Goal: Communication & Community: Answer question/provide support

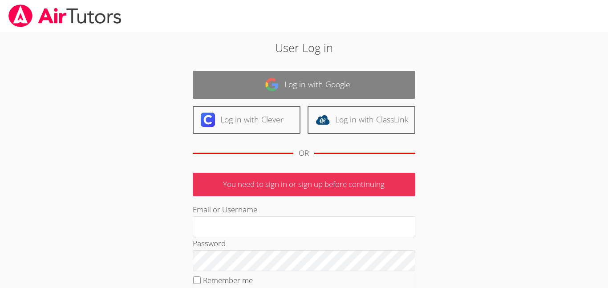
click at [302, 75] on link "Log in with Google" at bounding box center [304, 85] width 222 height 28
click at [387, 84] on link "Log in with Google" at bounding box center [304, 85] width 222 height 28
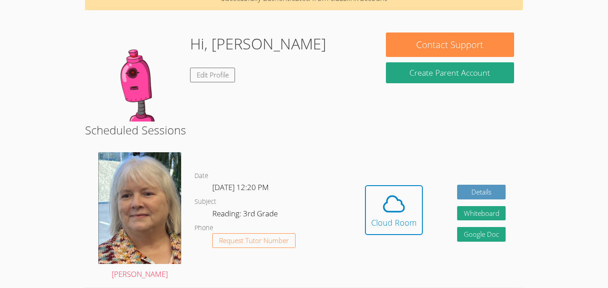
scroll to position [53, 0]
click at [422, 122] on h2 "Scheduled Sessions" at bounding box center [304, 129] width 438 height 17
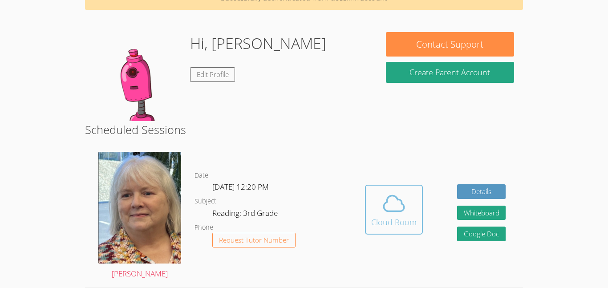
click at [379, 192] on span at bounding box center [393, 203] width 45 height 25
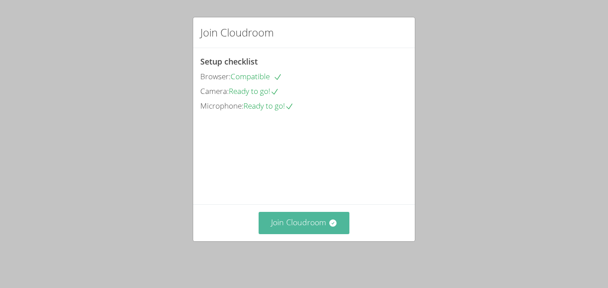
click at [314, 224] on button "Join Cloudroom" at bounding box center [303, 223] width 91 height 22
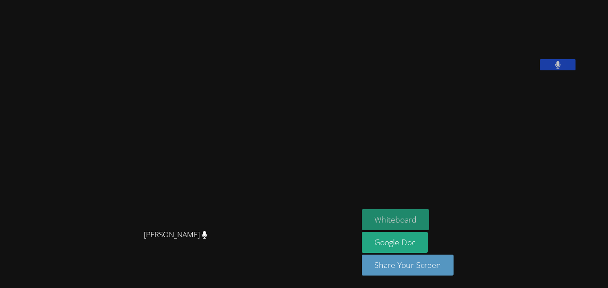
click at [429, 225] on button "Whiteboard" at bounding box center [395, 219] width 67 height 21
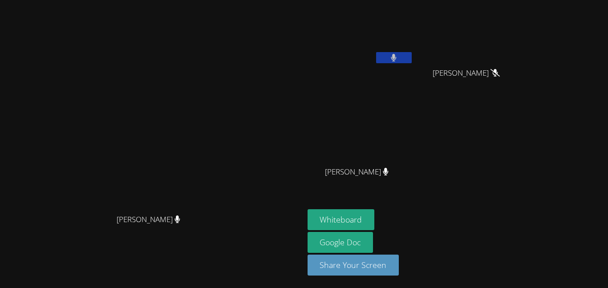
click at [411, 59] on button at bounding box center [394, 57] width 36 height 11
click at [411, 56] on button at bounding box center [394, 57] width 36 height 11
click at [411, 54] on button at bounding box center [394, 57] width 36 height 11
click at [398, 54] on icon at bounding box center [393, 58] width 9 height 8
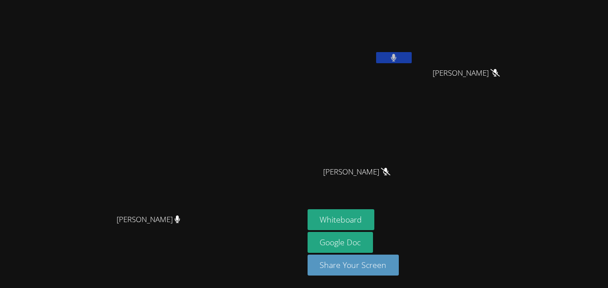
click at [411, 53] on button at bounding box center [394, 57] width 36 height 11
click at [411, 55] on button at bounding box center [394, 57] width 36 height 11
click at [411, 59] on button at bounding box center [394, 57] width 36 height 11
click at [398, 59] on icon at bounding box center [393, 58] width 9 height 8
click at [411, 61] on button at bounding box center [394, 57] width 36 height 11
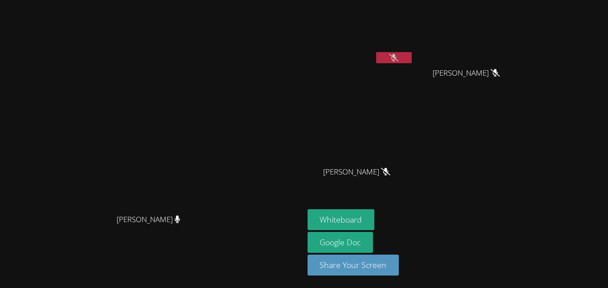
click at [398, 55] on icon at bounding box center [393, 58] width 9 height 8
click at [411, 56] on button at bounding box center [394, 57] width 36 height 11
click at [411, 59] on button at bounding box center [394, 57] width 36 height 11
click at [398, 60] on icon at bounding box center [393, 58] width 9 height 8
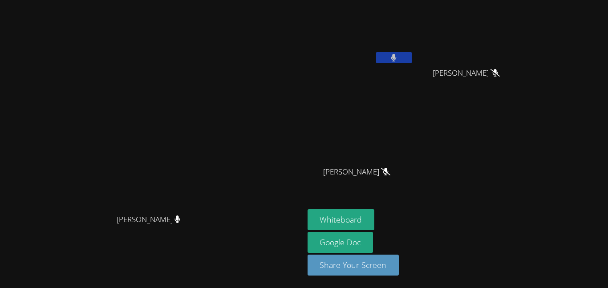
click at [411, 54] on button at bounding box center [394, 57] width 36 height 11
click at [398, 58] on icon at bounding box center [393, 58] width 9 height 8
click at [396, 58] on icon at bounding box center [393, 58] width 5 height 8
click at [411, 54] on button at bounding box center [394, 57] width 36 height 11
click at [396, 55] on icon at bounding box center [394, 58] width 6 height 8
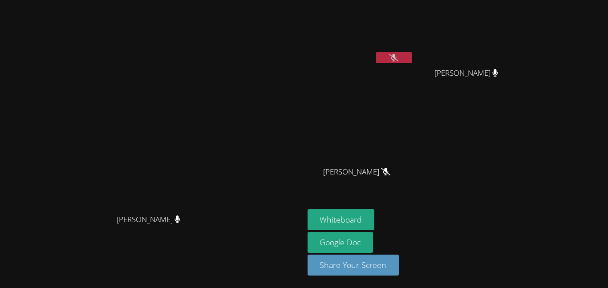
click at [411, 60] on button at bounding box center [394, 57] width 36 height 11
click at [411, 61] on button at bounding box center [394, 57] width 36 height 11
click at [413, 48] on video at bounding box center [360, 34] width 106 height 60
click at [411, 55] on button at bounding box center [394, 57] width 36 height 11
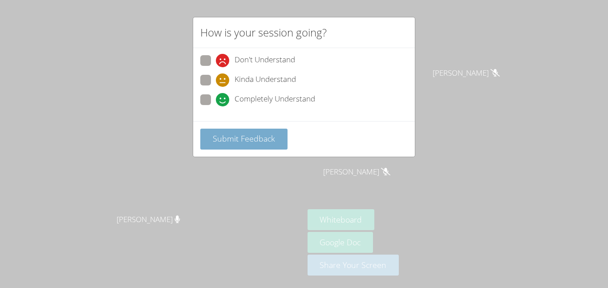
click at [253, 139] on span "Submit Feedback" at bounding box center [244, 138] width 62 height 11
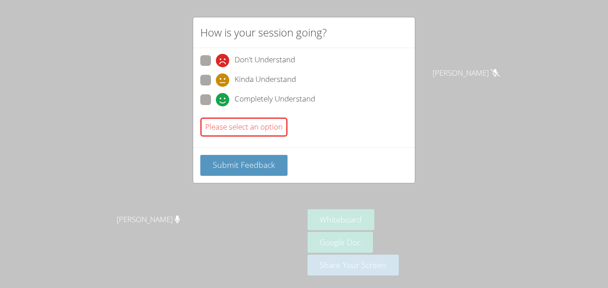
click at [252, 103] on span "Completely Understand" at bounding box center [274, 99] width 81 height 13
click at [223, 102] on input "Completely Understand" at bounding box center [220, 98] width 8 height 8
radio input "true"
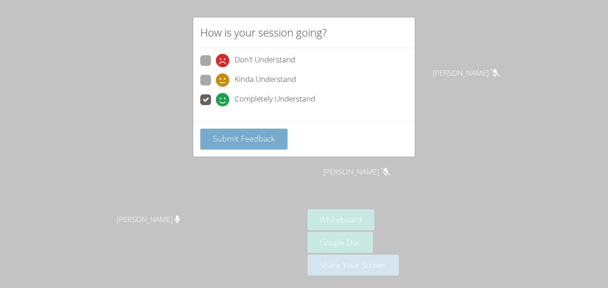
click at [260, 144] on button "Submit Feedback" at bounding box center [243, 139] width 87 height 21
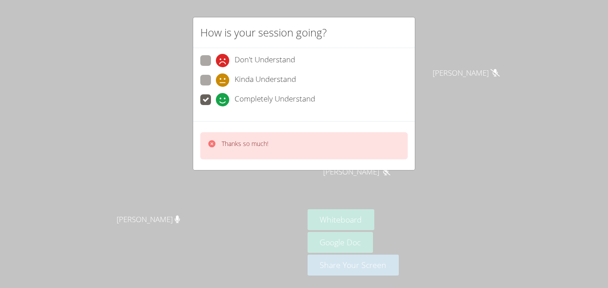
click at [143, 100] on div "How is your session going? Don't Understand Kinda Understand Completely Underst…" at bounding box center [304, 144] width 608 height 288
click at [163, 57] on div "How is your session going? Don't Understand Kinda Understand Completely Underst…" at bounding box center [304, 144] width 608 height 288
click at [163, 57] on video at bounding box center [151, 126] width 133 height 167
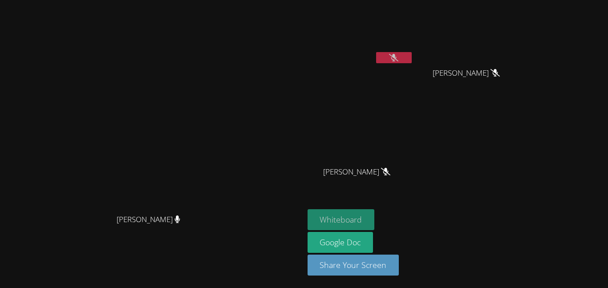
click at [375, 215] on button "Whiteboard" at bounding box center [340, 219] width 67 height 21
click at [398, 57] on icon at bounding box center [393, 58] width 9 height 8
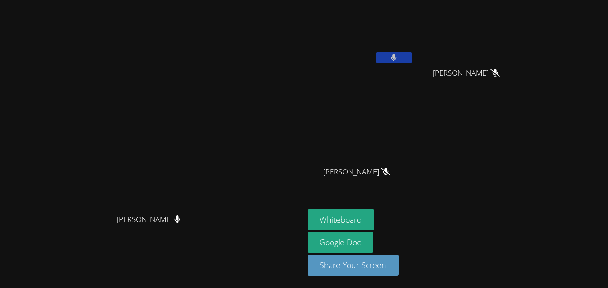
click at [396, 59] on icon at bounding box center [394, 58] width 6 height 8
click at [411, 56] on button at bounding box center [394, 57] width 36 height 11
